Goal: Task Accomplishment & Management: Use online tool/utility

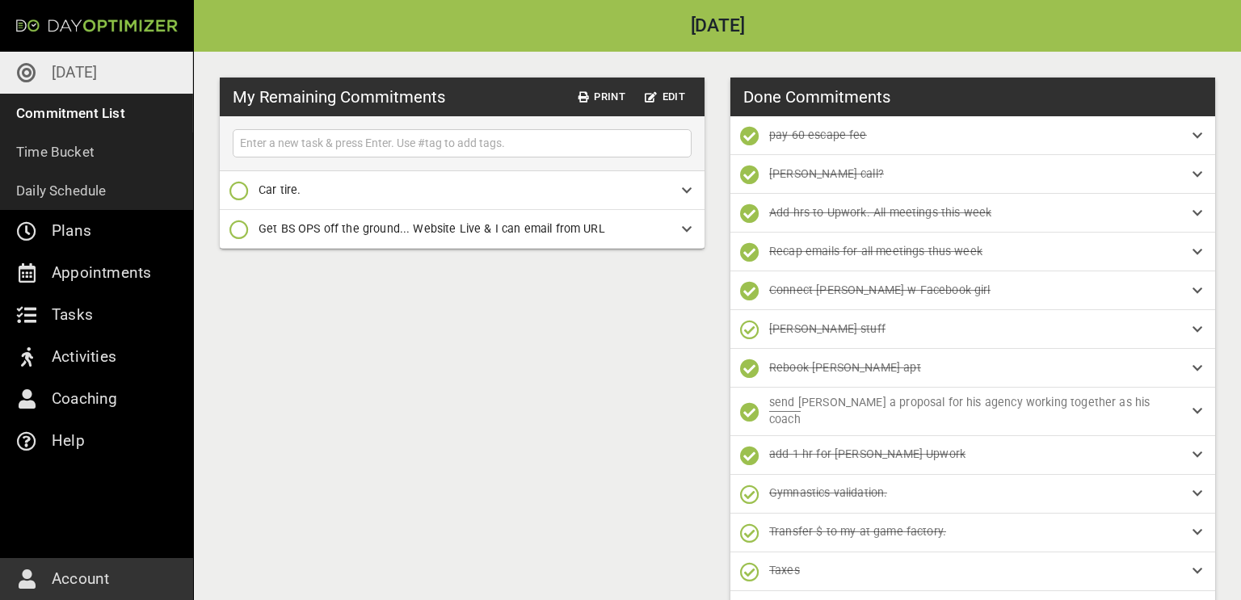
click at [237, 193] on icon "button" at bounding box center [238, 190] width 19 height 19
click at [239, 287] on icon "button" at bounding box center [238, 289] width 19 height 19
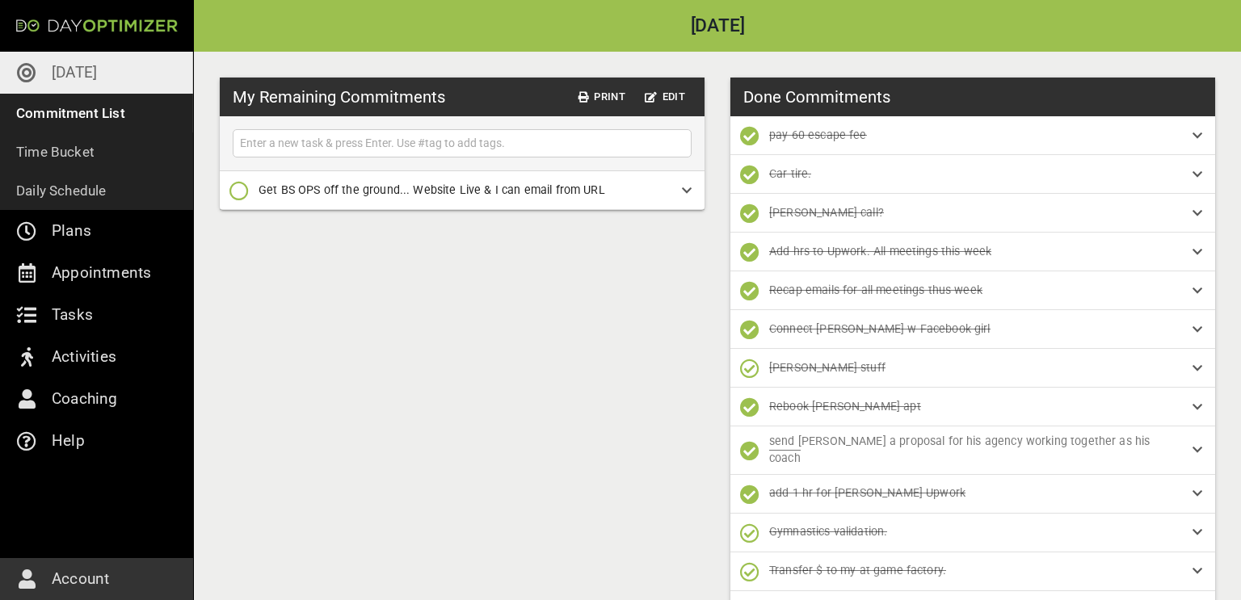
click at [240, 194] on icon "button" at bounding box center [238, 190] width 19 height 19
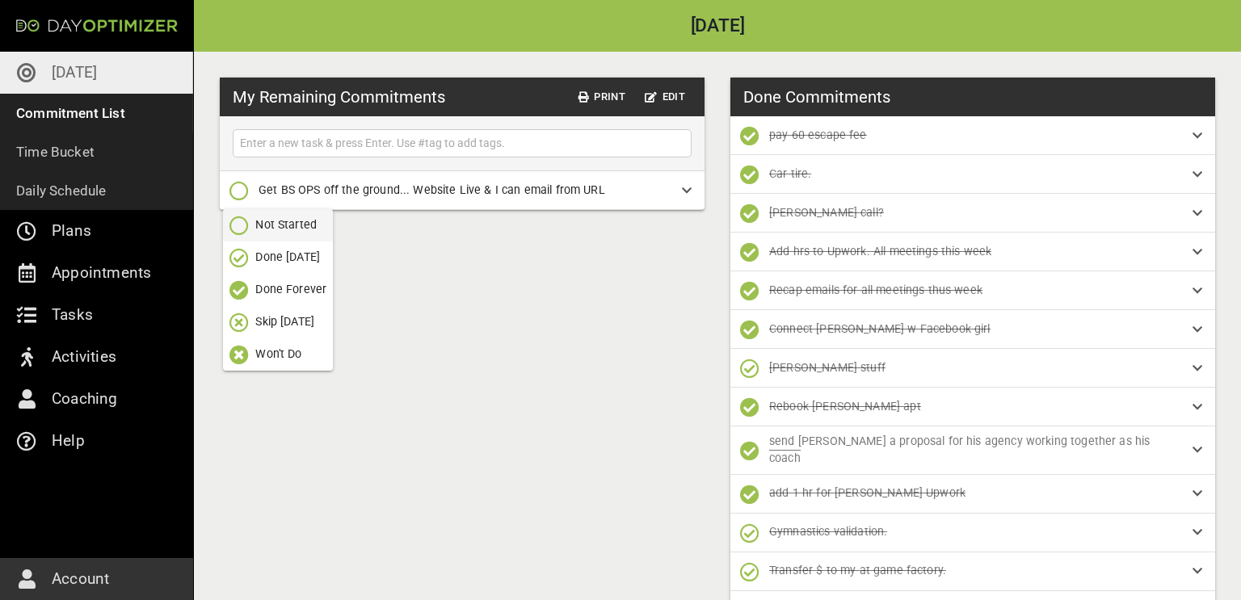
click at [241, 262] on icon "button" at bounding box center [238, 257] width 19 height 19
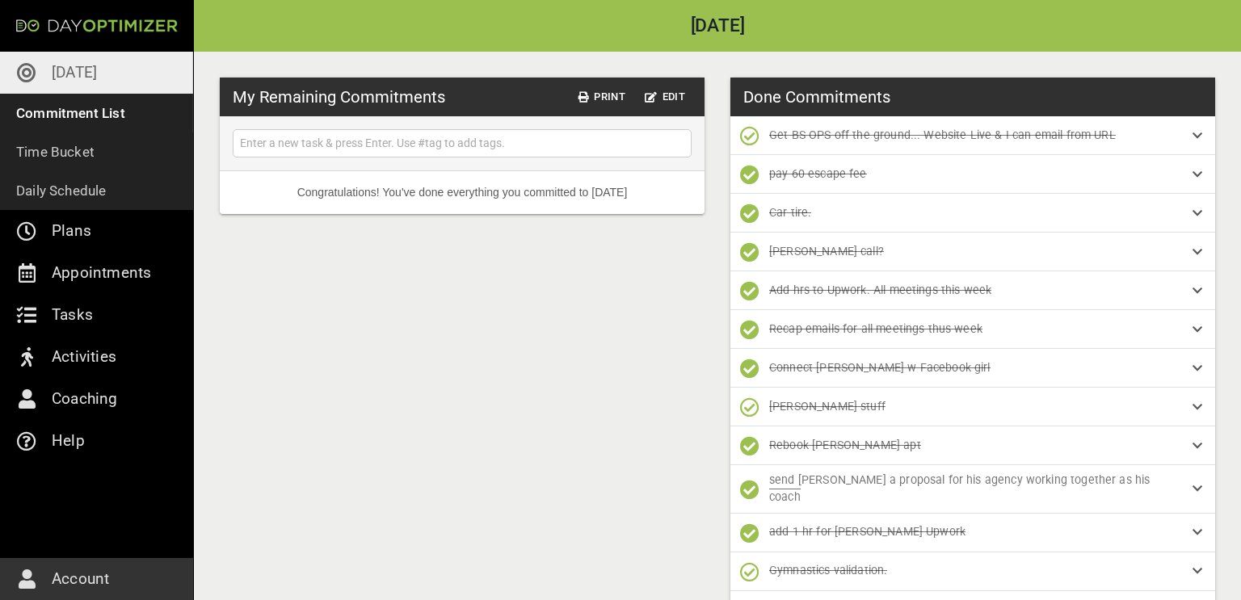
click at [86, 74] on p "[DATE]" at bounding box center [74, 73] width 45 height 26
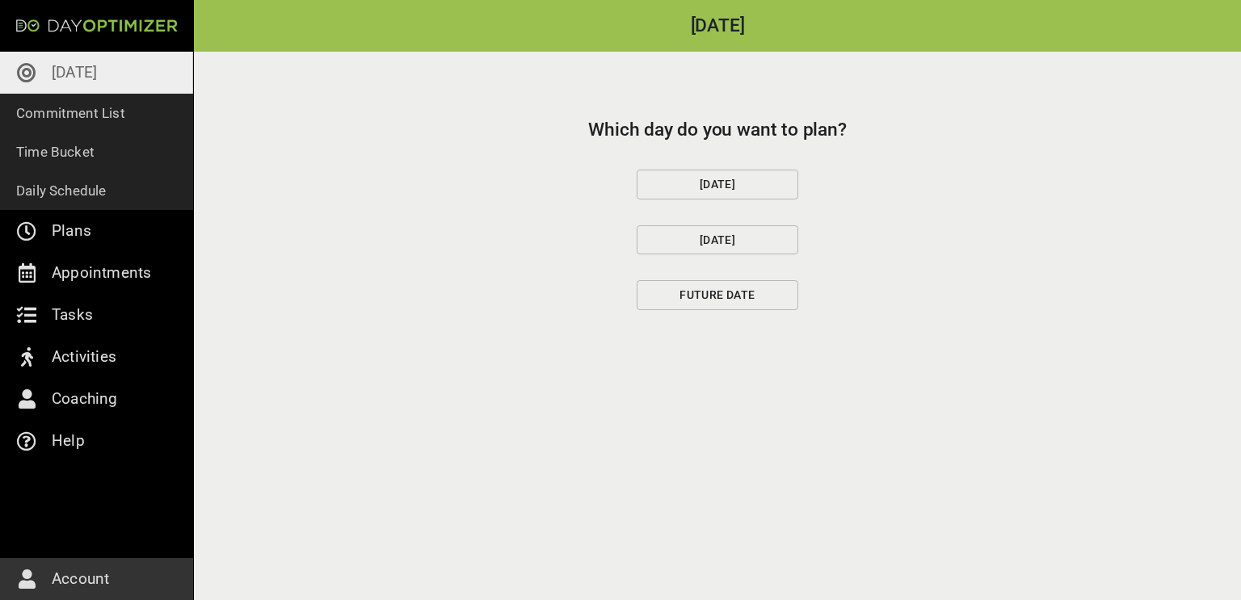
click at [710, 185] on span "[DATE]" at bounding box center [717, 184] width 134 height 20
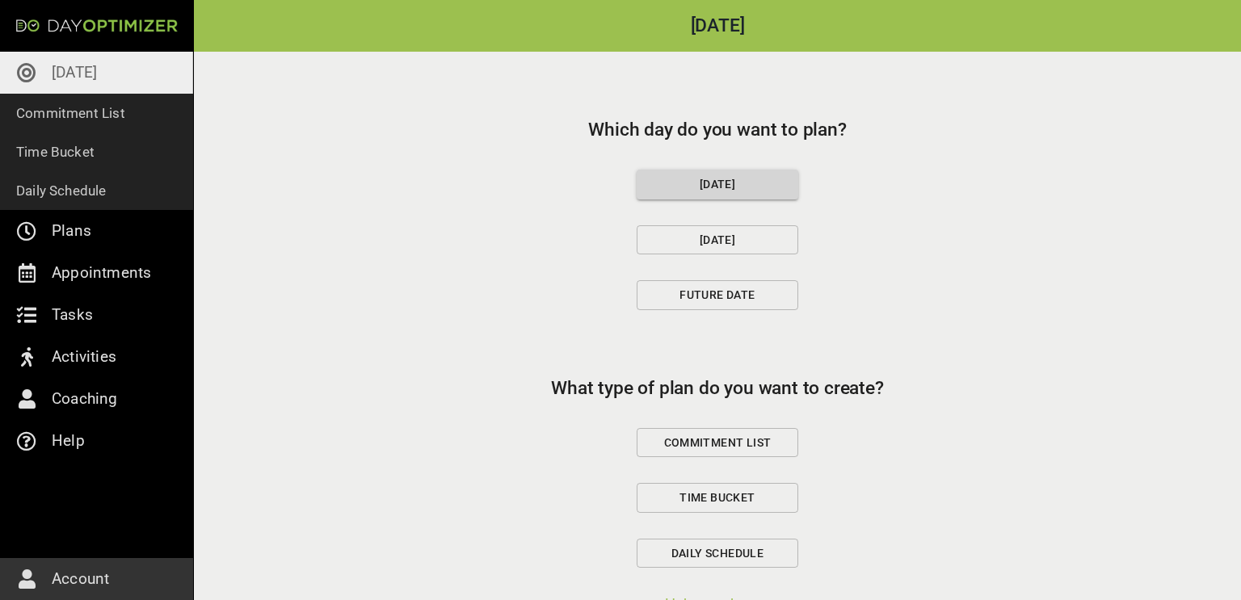
click at [708, 447] on span "Commitment List" at bounding box center [717, 443] width 134 height 20
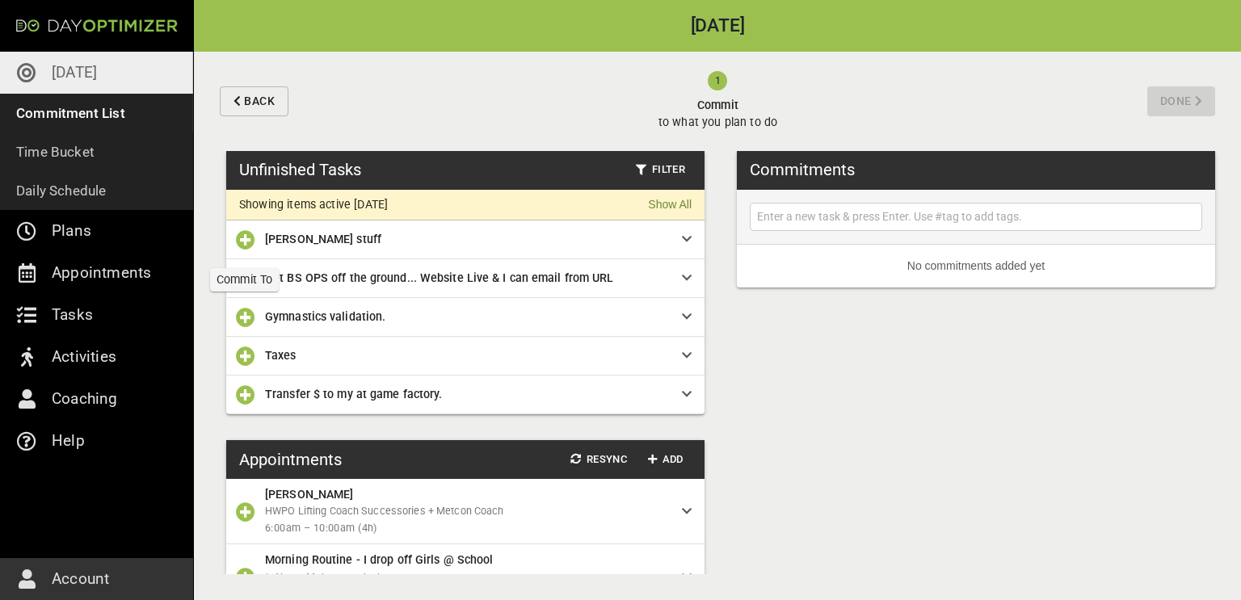
click at [254, 245] on icon "button" at bounding box center [245, 239] width 19 height 19
